Goal: Information Seeking & Learning: Learn about a topic

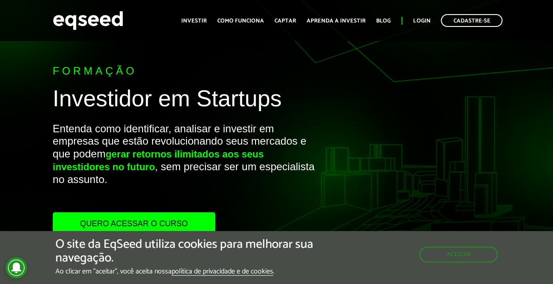
scroll to position [44, 0]
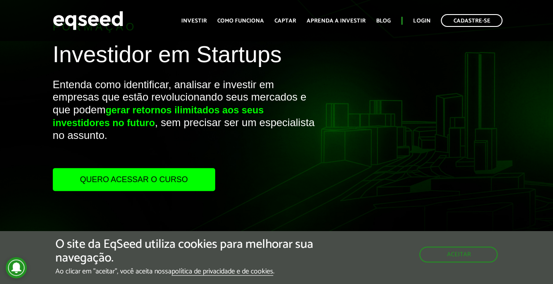
click at [140, 180] on link "Quero acessar o curso" at bounding box center [134, 179] width 162 height 23
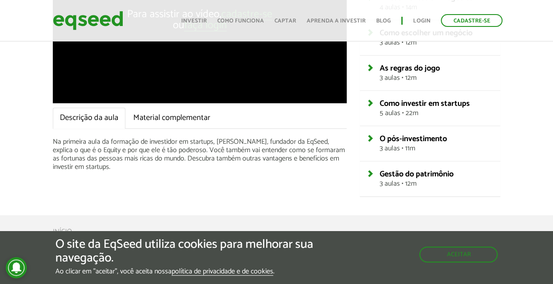
scroll to position [220, 0]
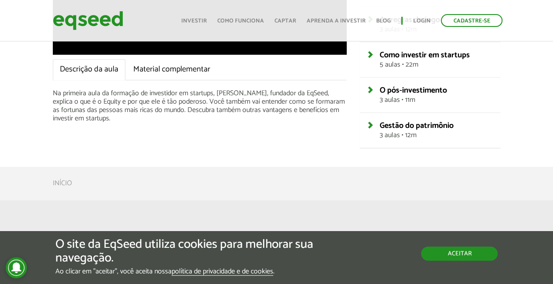
click at [466, 255] on button "Aceitar" at bounding box center [459, 253] width 77 height 14
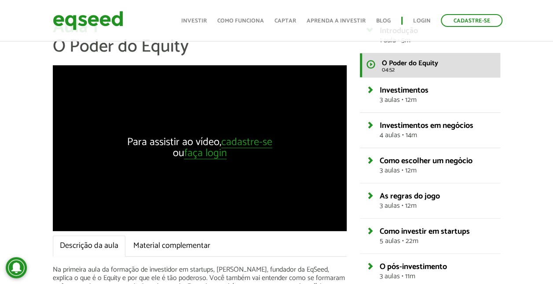
scroll to position [0, 0]
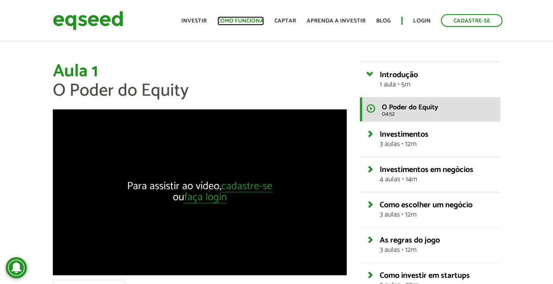
click at [246, 19] on link "Como funciona" at bounding box center [240, 21] width 47 height 6
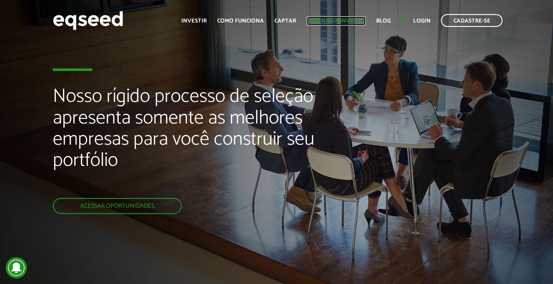
click at [337, 19] on link "Aprenda a investir" at bounding box center [336, 21] width 59 height 6
